Goal: Task Accomplishment & Management: Manage account settings

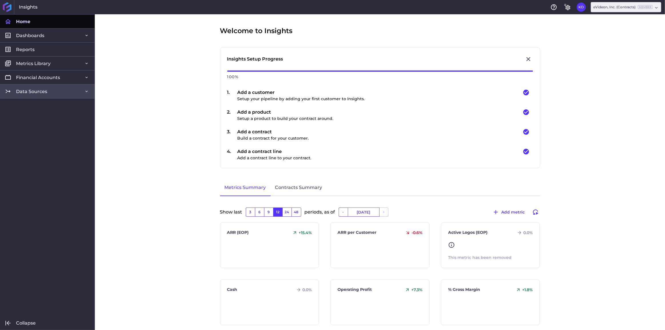
click at [50, 96] on link "Data Sources" at bounding box center [47, 91] width 95 height 14
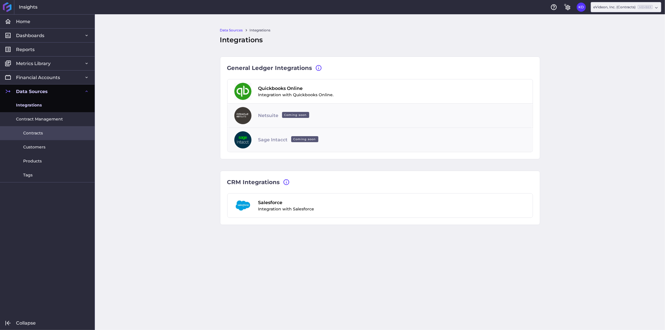
click at [36, 133] on span "Contracts" at bounding box center [33, 133] width 20 height 6
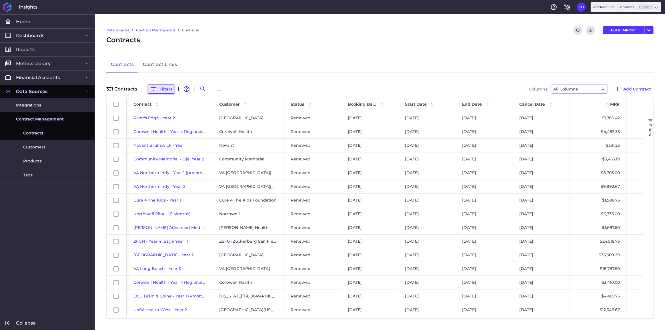
click at [172, 90] on button "Filters" at bounding box center [161, 89] width 27 height 9
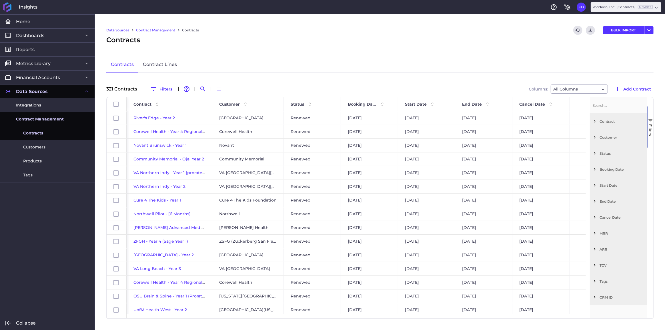
click at [595, 137] on span "Filter List 12 Filters" at bounding box center [594, 137] width 5 height 5
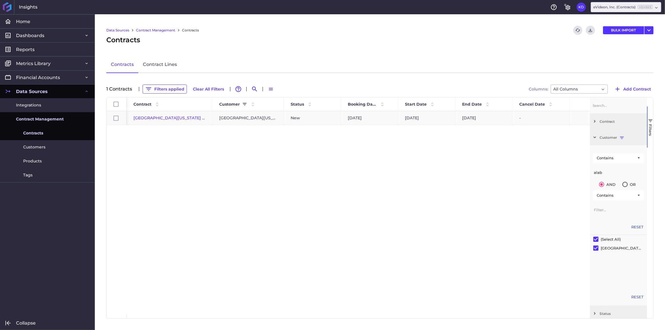
type input "alab"
click at [151, 117] on span "[GEOGRAPHIC_DATA][US_STATE] Platform License Subscription" at bounding box center [198, 117] width 131 height 5
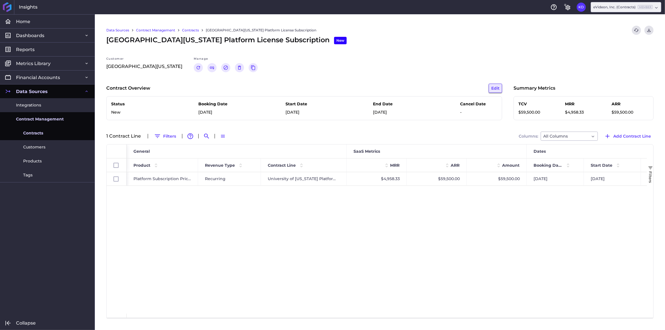
click at [494, 88] on button "Edit" at bounding box center [495, 88] width 13 height 9
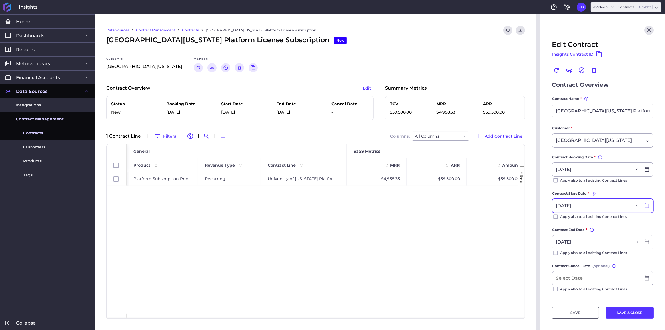
click at [645, 205] on icon at bounding box center [647, 205] width 5 height 5
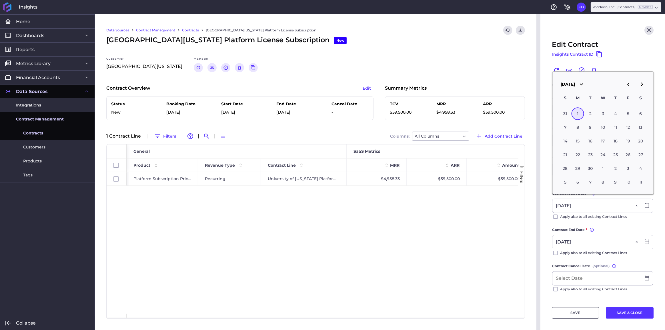
click at [642, 86] on icon "button" at bounding box center [642, 84] width 2 height 3
click at [577, 113] on div "1" at bounding box center [578, 113] width 13 height 13
type input "[DATE]"
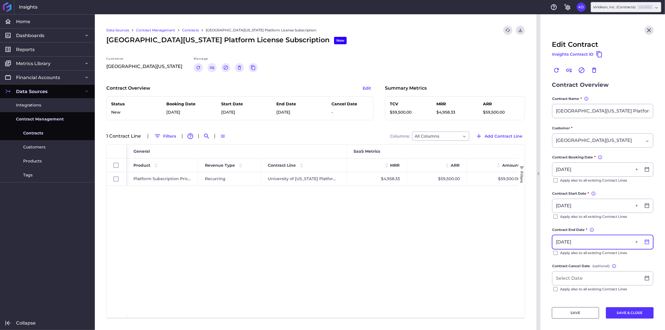
click at [645, 241] on icon at bounding box center [647, 242] width 5 height 5
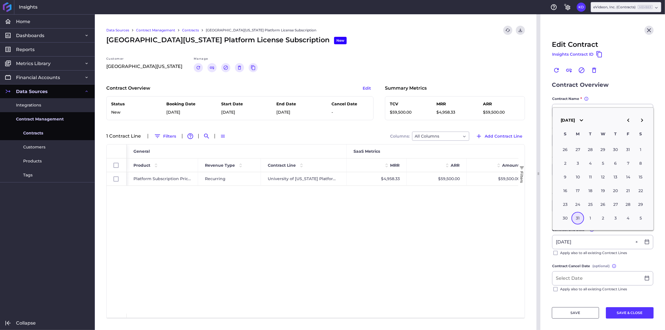
click at [642, 121] on icon "button" at bounding box center [642, 120] width 7 height 7
click at [576, 206] on div "30" at bounding box center [578, 204] width 13 height 13
type input "[DATE]"
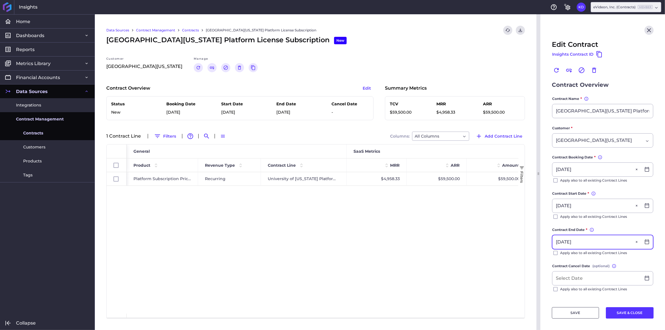
scroll to position [14, 0]
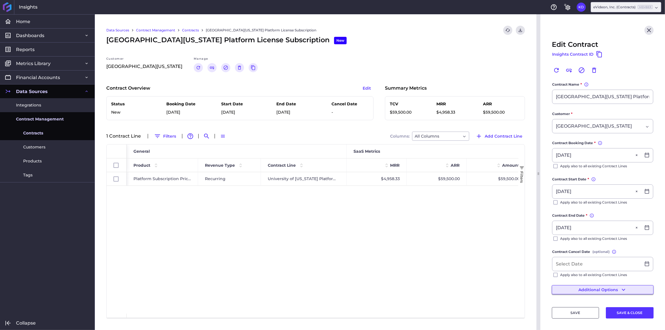
click at [597, 288] on button "Additional Options" at bounding box center [603, 290] width 102 height 9
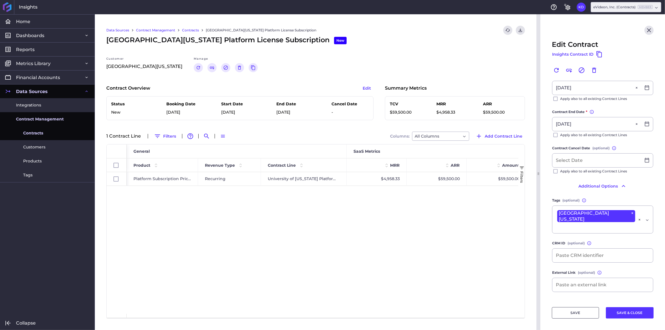
scroll to position [138, 0]
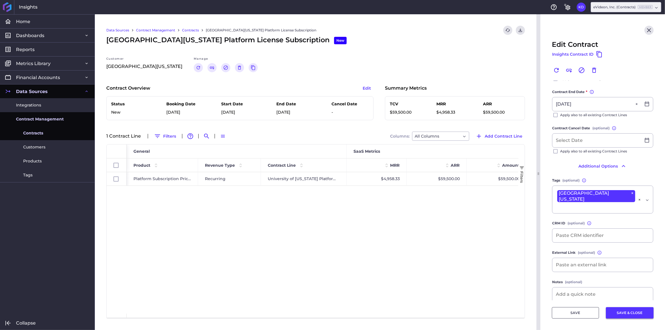
click at [625, 315] on button "SAVE & CLOSE" at bounding box center [630, 313] width 48 height 11
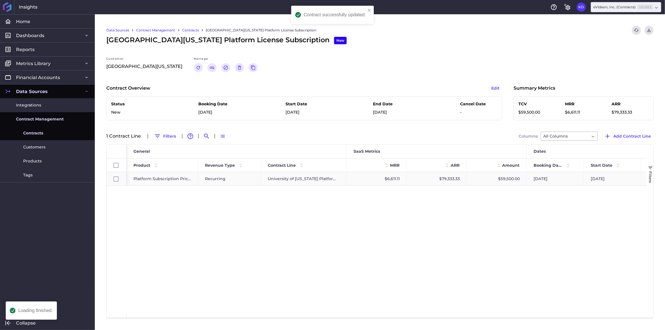
scroll to position [0, 0]
click at [322, 179] on div "University of [US_STATE] Platform License - 76-150 tier (discounted up to 136)" at bounding box center [304, 178] width 86 height 13
checkbox input "true"
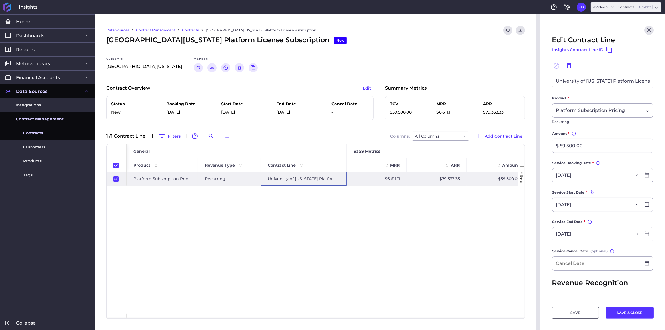
scroll to position [78, 0]
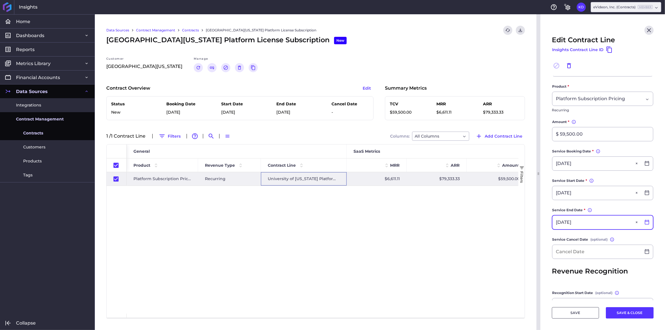
click at [645, 220] on icon at bounding box center [647, 222] width 4 height 5
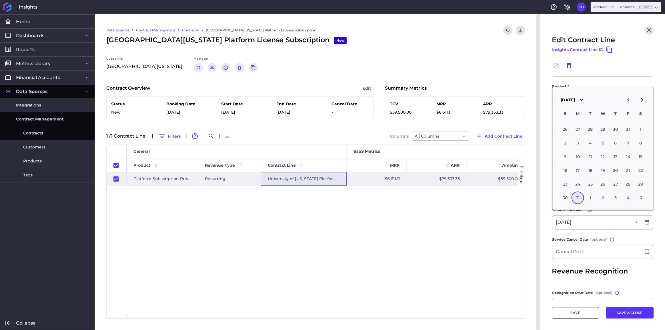
click at [644, 101] on icon "button" at bounding box center [642, 100] width 7 height 7
click at [579, 183] on div "30" at bounding box center [578, 184] width 13 height 13
type input "[DATE]"
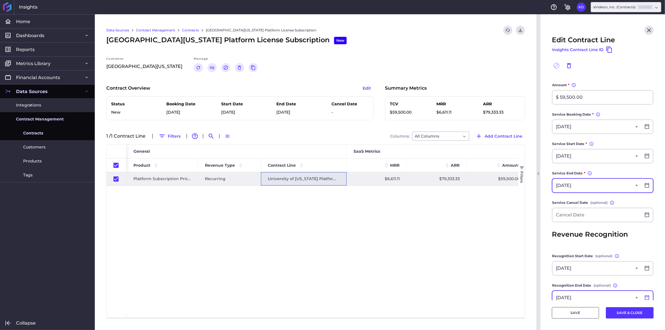
scroll to position [140, 0]
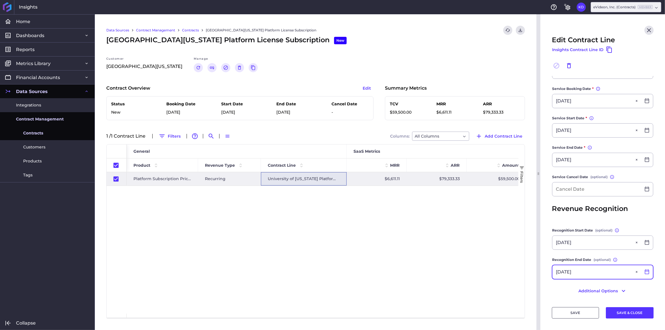
click at [645, 270] on icon at bounding box center [647, 272] width 5 height 5
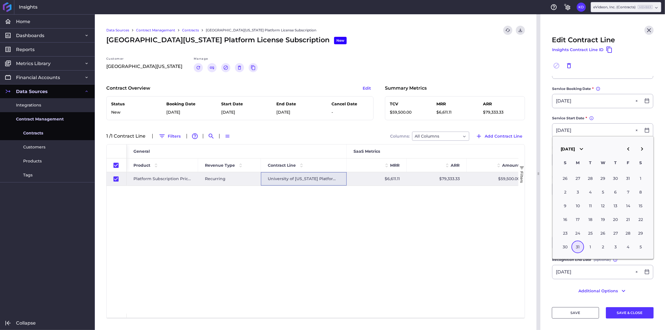
click at [638, 153] on button "button" at bounding box center [642, 149] width 14 height 14
click at [577, 231] on div "30" at bounding box center [578, 233] width 13 height 13
type input "[DATE]"
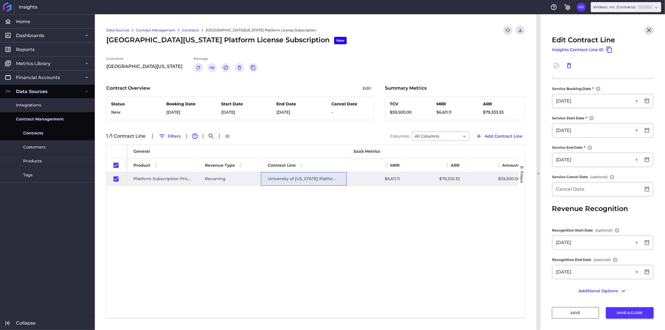
click at [620, 308] on button "SAVE & CLOSE" at bounding box center [630, 313] width 48 height 11
checkbox input "false"
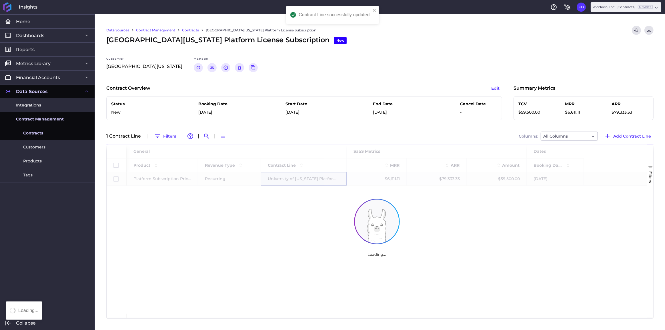
scroll to position [0, 0]
